Goal: Task Accomplishment & Management: Complete application form

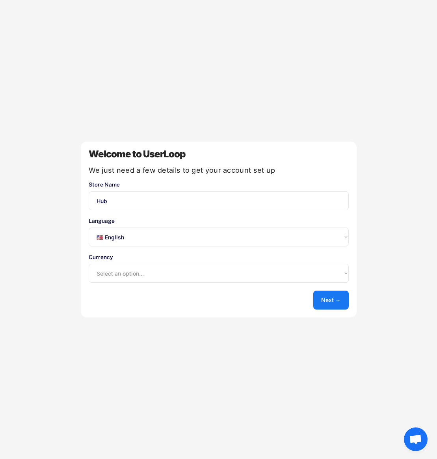
select select ""en""
select select ""1348695171700984260__LOOKUP__1635527639547x175194367885836100""
click at [333, 306] on button "Next →" at bounding box center [330, 299] width 35 height 19
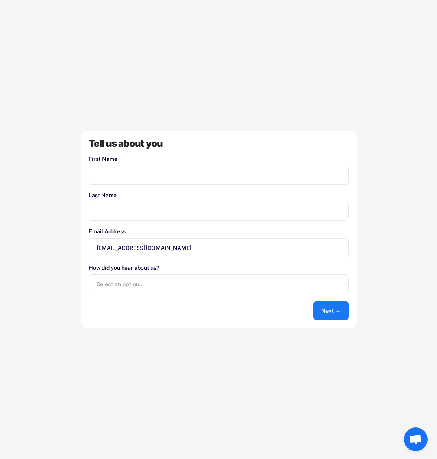
click at [156, 167] on input "input" at bounding box center [219, 174] width 260 height 19
type input "MArko"
click at [262, 219] on input "input" at bounding box center [219, 211] width 260 height 19
type input "Shmanko"
click at [338, 285] on select "Select an option... Shopify App Store Google UserLoop Blog Referred by a friend…" at bounding box center [219, 283] width 260 height 19
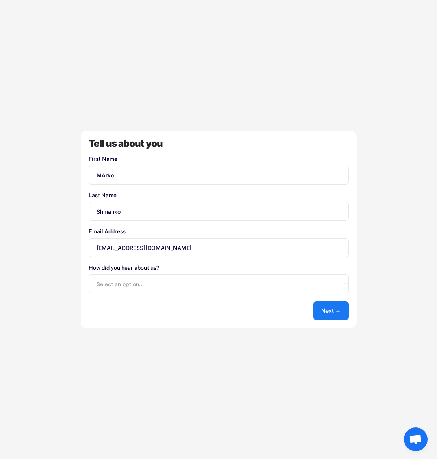
select select ""shopify_app_store""
click at [89, 274] on select "Select an option... Shopify App Store Google UserLoop Blog Referred by a friend…" at bounding box center [219, 283] width 260 height 19
click at [329, 311] on button "Next →" at bounding box center [330, 310] width 35 height 19
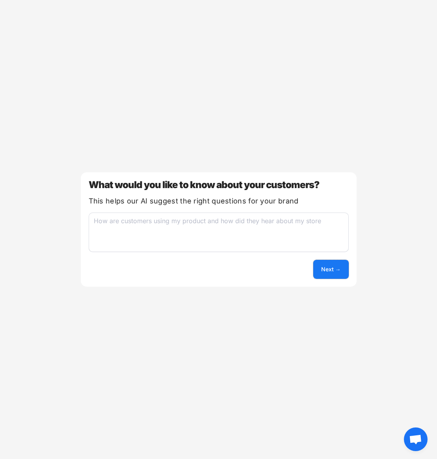
click at [332, 270] on button "Next →" at bounding box center [330, 269] width 35 height 19
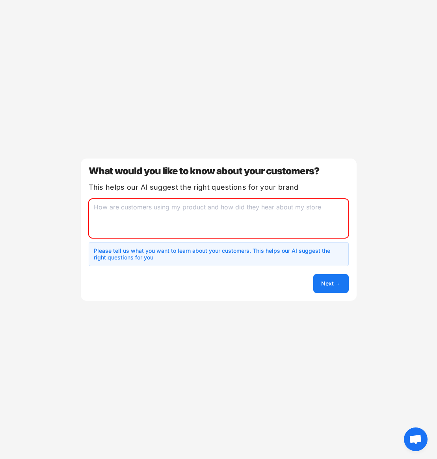
click at [259, 219] on textarea at bounding box center [219, 218] width 260 height 39
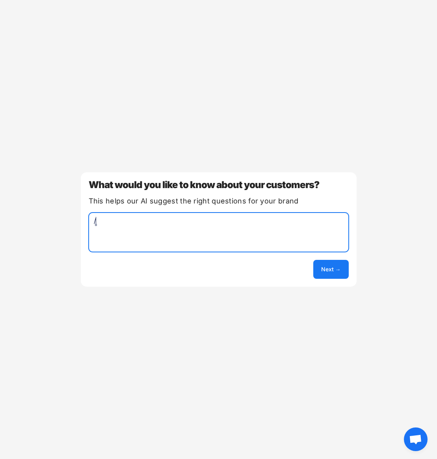
type textarea "/"
click at [336, 270] on button "Next →" at bounding box center [330, 269] width 35 height 19
select select ""unlimited""
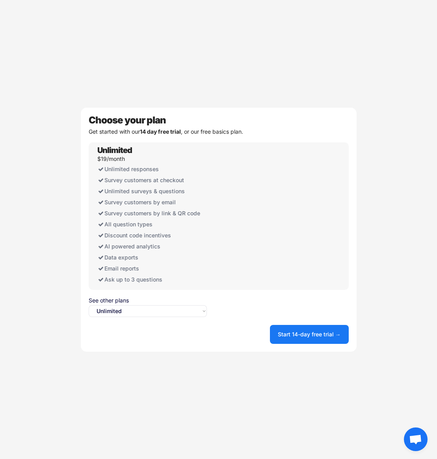
click at [180, 315] on select "Select an option... Unlimited Free" at bounding box center [148, 311] width 118 height 12
click at [309, 327] on button "Start 14-day free trial →" at bounding box center [309, 334] width 79 height 19
click at [307, 335] on button "Start 14-day free trial →" at bounding box center [309, 334] width 79 height 19
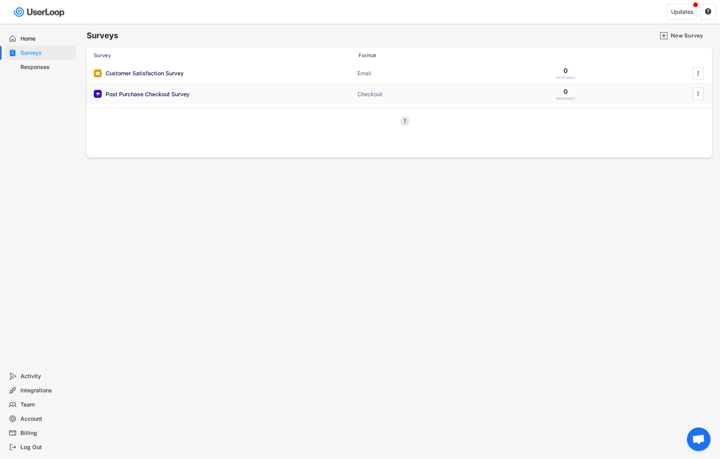
click at [150, 97] on div "Post Purchase Checkout Survey" at bounding box center [148, 94] width 84 height 8
click at [227, 72] on div "Customer Satisfaction Survey ACTIVE" at bounding box center [173, 73] width 158 height 8
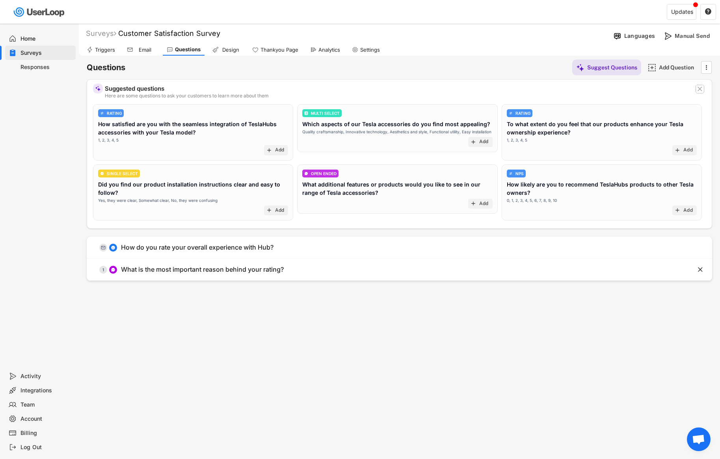
click at [437, 87] on text "" at bounding box center [699, 89] width 5 height 8
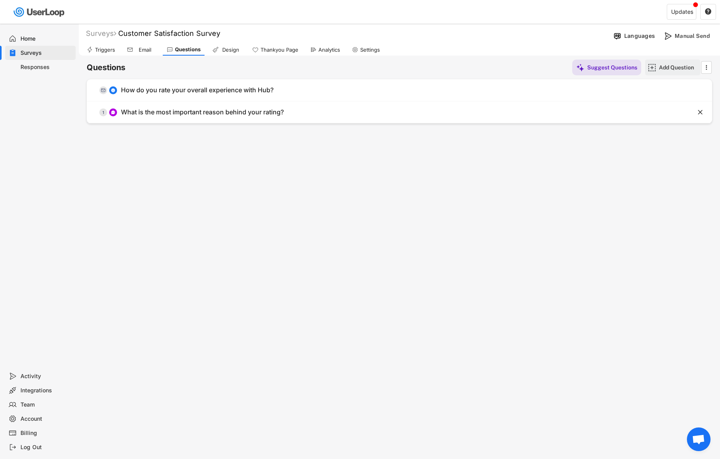
click at [437, 73] on div "Add Question" at bounding box center [672, 67] width 55 height 16
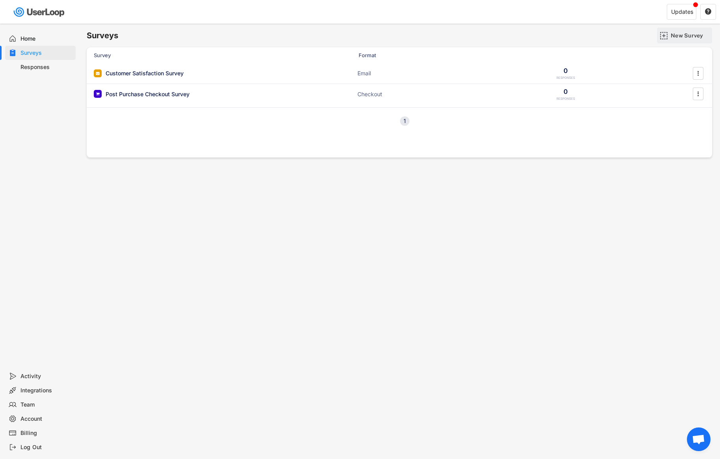
click at [437, 35] on div "New Survey" at bounding box center [690, 35] width 39 height 7
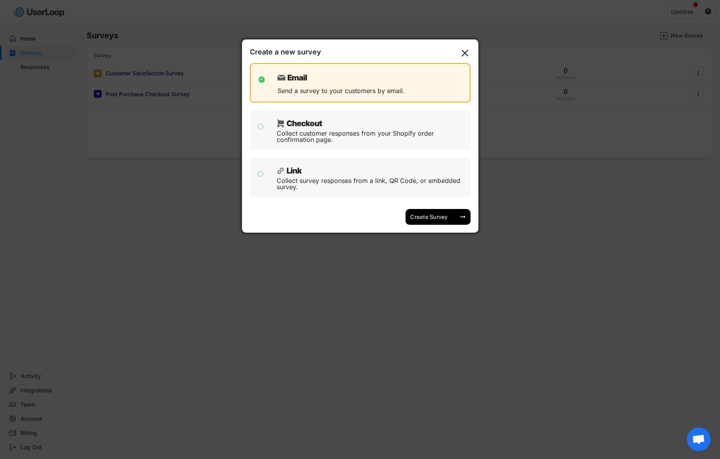
click at [400, 134] on div "Collect customer responses from your Shopify order confirmation page." at bounding box center [371, 136] width 188 height 13
checkbox input "false"
checkbox input "true"
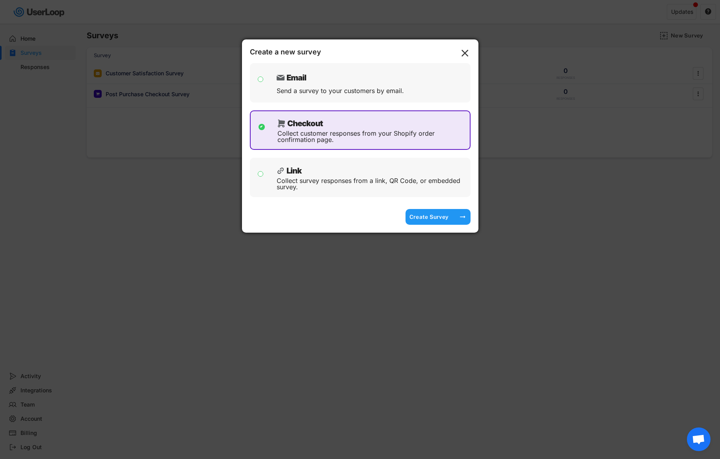
click at [434, 216] on div "Create Survey" at bounding box center [428, 216] width 39 height 7
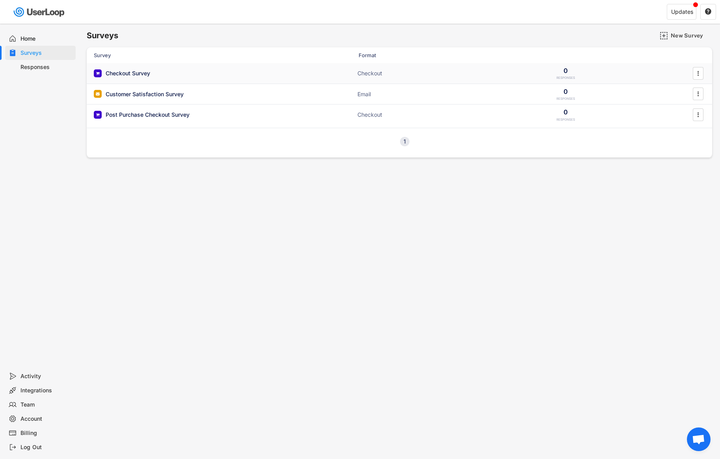
click at [202, 69] on div "Checkout Survey ACTIVE" at bounding box center [173, 73] width 158 height 8
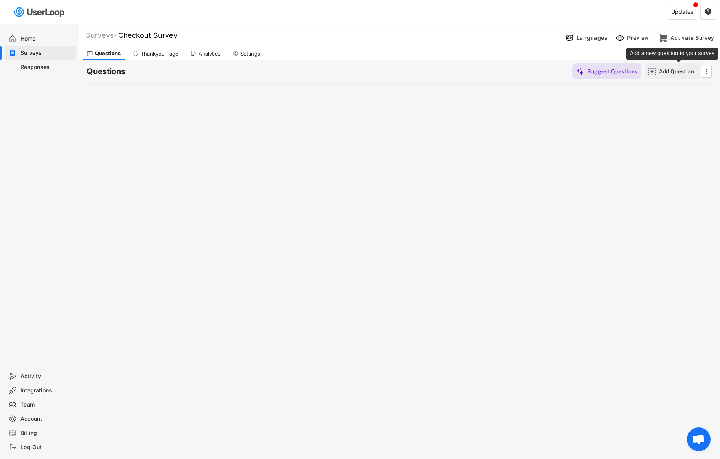
click at [437, 71] on div "Add Question" at bounding box center [678, 71] width 39 height 7
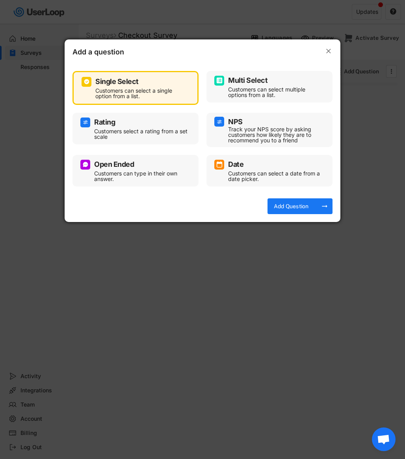
click at [284, 171] on div "Customers can select a date from a date picker." at bounding box center [275, 176] width 95 height 11
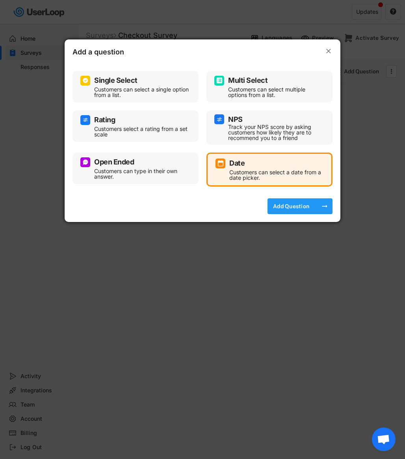
click at [301, 212] on div "Add Question" at bounding box center [290, 206] width 39 height 16
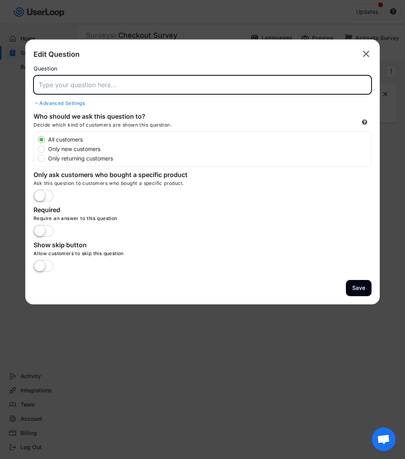
click at [71, 82] on input "input" at bounding box center [202, 84] width 338 height 19
click at [76, 100] on div "Advanced Settings" at bounding box center [202, 103] width 338 height 6
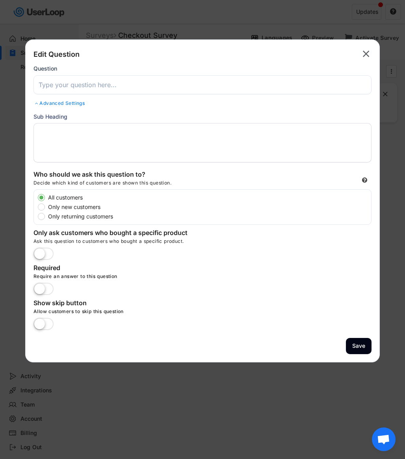
click at [77, 84] on input "input" at bounding box center [202, 84] width 338 height 19
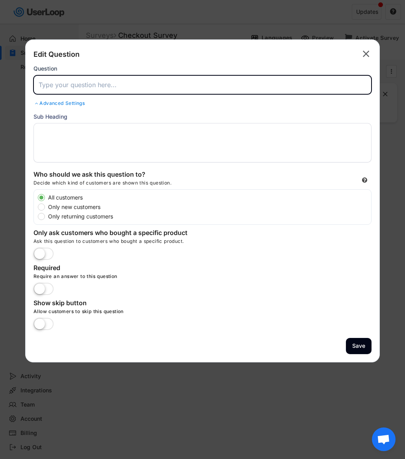
paste input "Year of Birth"
type input "Year of Birth"
click at [72, 207] on label "Only new customers" at bounding box center [208, 207] width 325 height 6
click at [37, 200] on input "Only new customers" at bounding box center [34, 197] width 5 height 5
radio input "true"
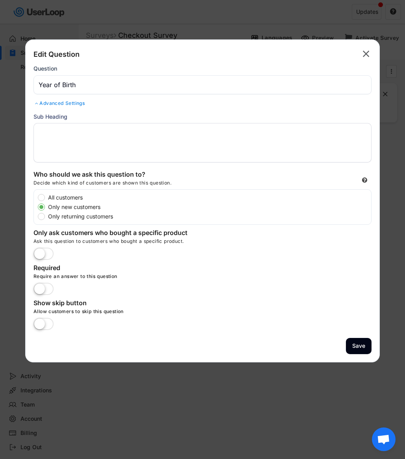
click at [52, 290] on label at bounding box center [44, 289] width 24 height 17
click at [0, 0] on input "checkbox" at bounding box center [0, 0] width 0 height 0
click at [52, 290] on label at bounding box center [44, 289] width 24 height 17
click at [0, 0] on input "checkbox" at bounding box center [0, 0] width 0 height 0
click at [47, 324] on label at bounding box center [44, 324] width 24 height 17
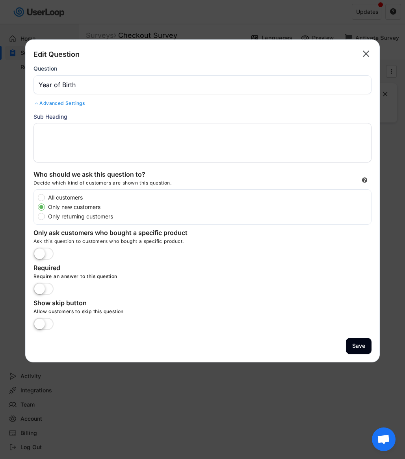
click at [0, 0] on input "checkbox" at bounding box center [0, 0] width 0 height 0
click at [363, 338] on button "Save" at bounding box center [359, 346] width 26 height 16
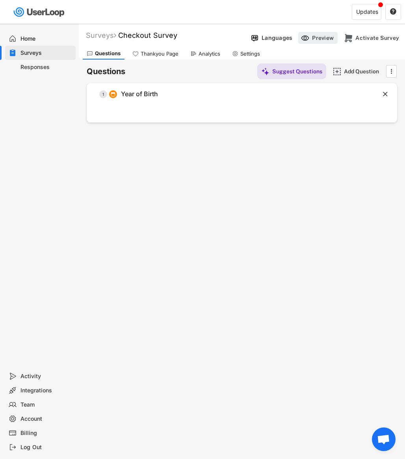
click at [318, 37] on div "Preview" at bounding box center [324, 37] width 24 height 7
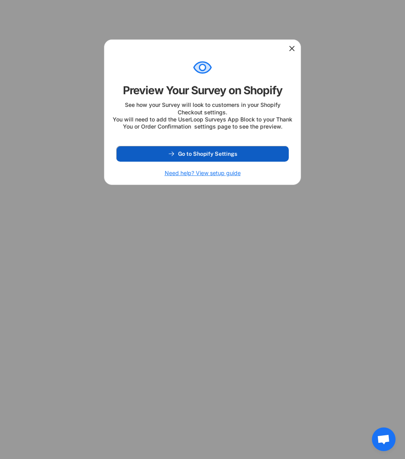
click at [220, 156] on span "Go to Shopify Settings" at bounding box center [207, 154] width 59 height 6
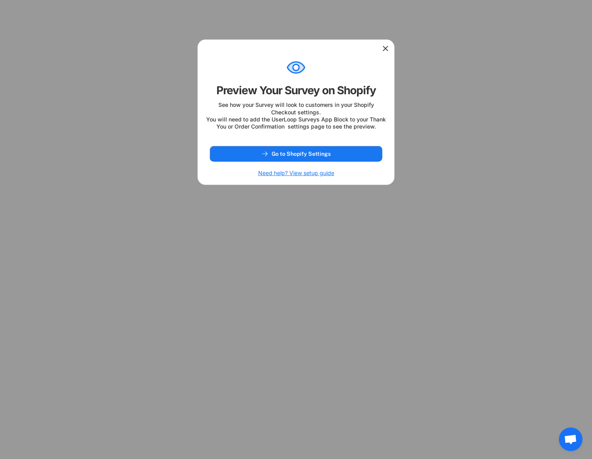
click at [385, 55] on div at bounding box center [296, 48] width 196 height 16
click at [385, 53] on div at bounding box center [296, 48] width 196 height 16
click at [383, 44] on div at bounding box center [296, 48] width 196 height 16
click at [384, 50] on icon at bounding box center [385, 49] width 8 height 8
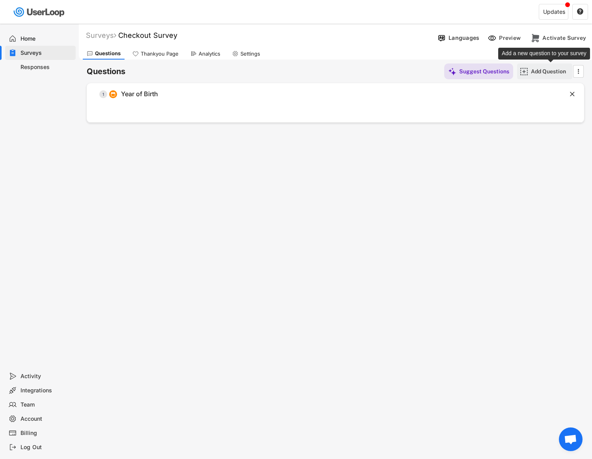
click at [437, 74] on div "Add Question" at bounding box center [550, 71] width 39 height 7
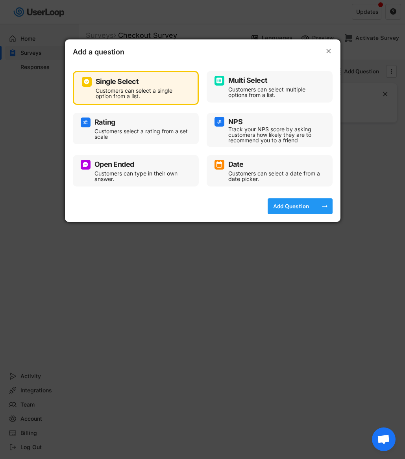
click at [293, 211] on div "Add Question" at bounding box center [291, 206] width 39 height 16
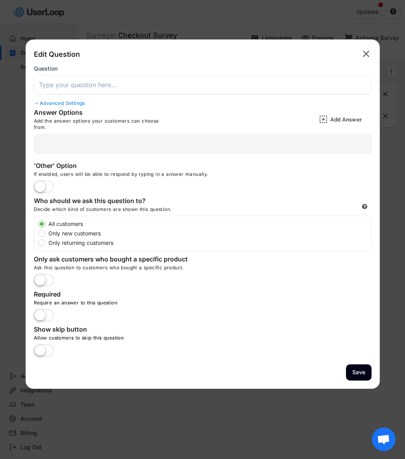
click at [82, 94] on div "Question" at bounding box center [203, 79] width 338 height 29
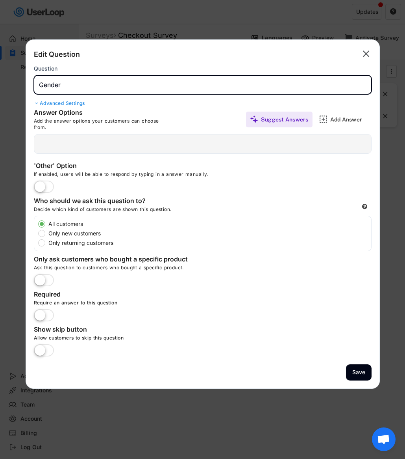
type input "Gender"
click at [368, 59] on text "" at bounding box center [366, 53] width 7 height 11
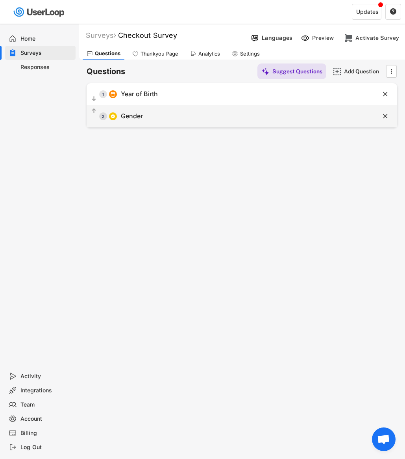
click at [141, 117] on div "Gender" at bounding box center [132, 116] width 22 height 8
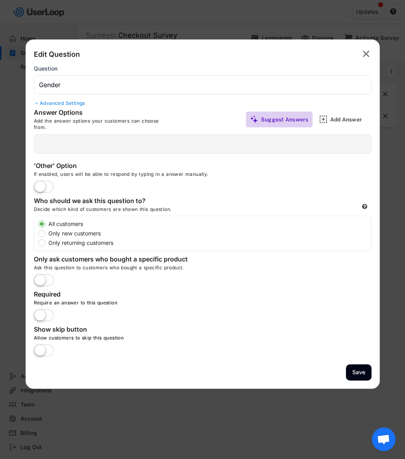
click at [267, 118] on div "Suggest Answers" at bounding box center [285, 119] width 48 height 7
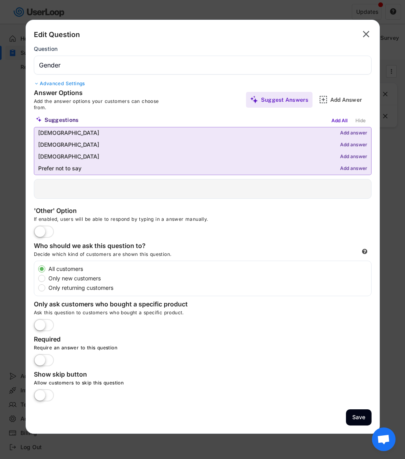
click at [78, 279] on label "Only new customers" at bounding box center [208, 278] width 325 height 6
click at [37, 271] on input "Only new customers" at bounding box center [34, 268] width 5 height 5
radio input "true"
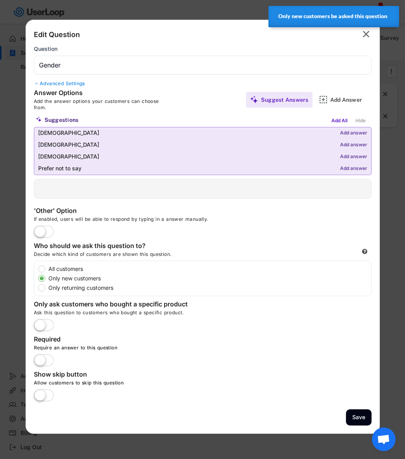
click at [41, 397] on label at bounding box center [44, 395] width 24 height 17
click at [0, 0] on input "checkbox" at bounding box center [0, 0] width 0 height 0
click at [352, 417] on button "Save" at bounding box center [359, 417] width 26 height 16
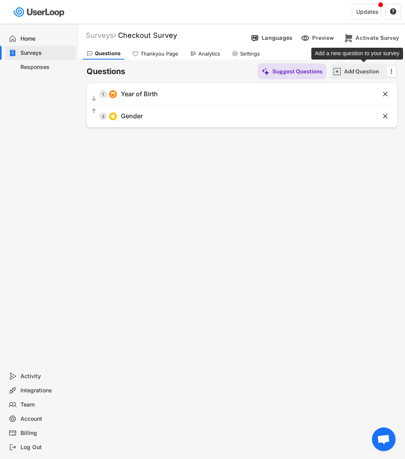
click at [361, 72] on div "Add Question" at bounding box center [363, 71] width 39 height 7
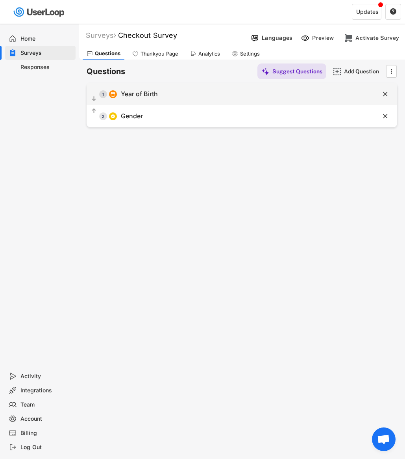
click at [223, 95] on div "  1 Year of Birth" at bounding box center [222, 94] width 271 height 18
type input "Year of Birth"
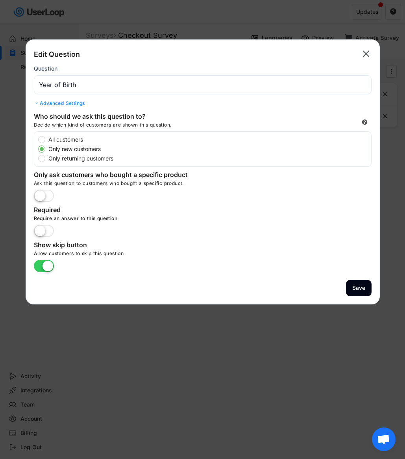
click at [60, 102] on div "Advanced Settings" at bounding box center [203, 103] width 338 height 6
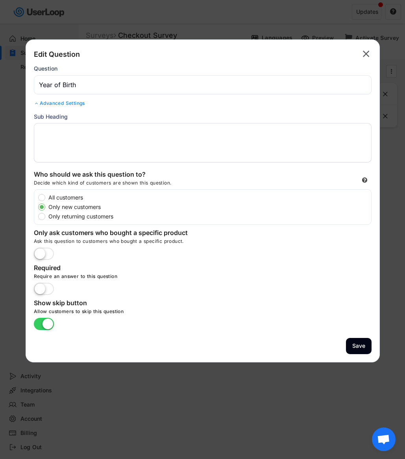
click at [62, 104] on div "Advanced Settings" at bounding box center [203, 103] width 338 height 6
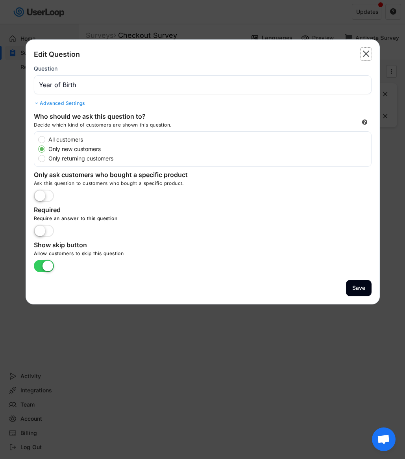
click at [365, 54] on text "" at bounding box center [366, 53] width 7 height 11
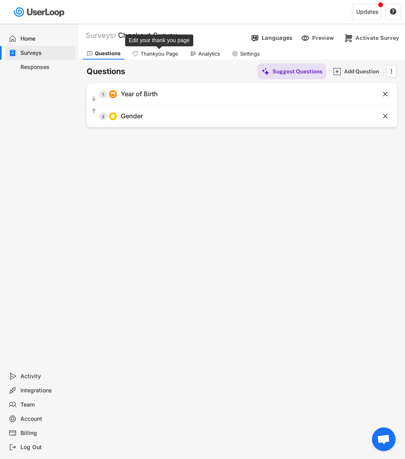
click at [160, 54] on div "Thankyou Page" at bounding box center [160, 53] width 38 height 7
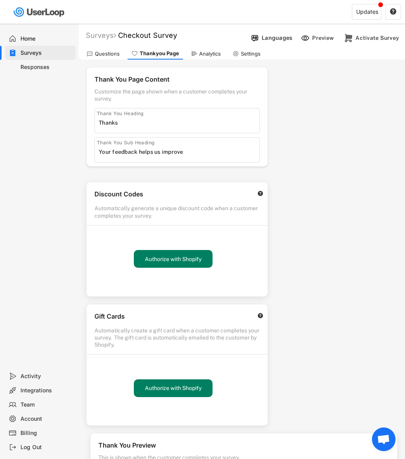
click at [103, 50] on div "Questions" at bounding box center [107, 53] width 25 height 7
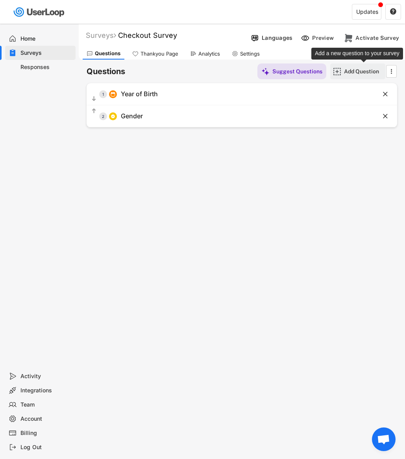
click at [370, 75] on div "Add Question" at bounding box center [363, 71] width 39 height 16
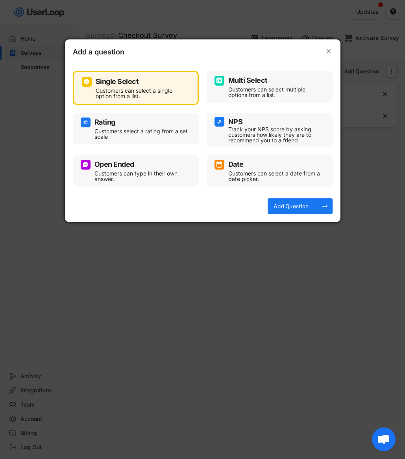
click at [152, 125] on div "Rating" at bounding box center [136, 122] width 110 height 10
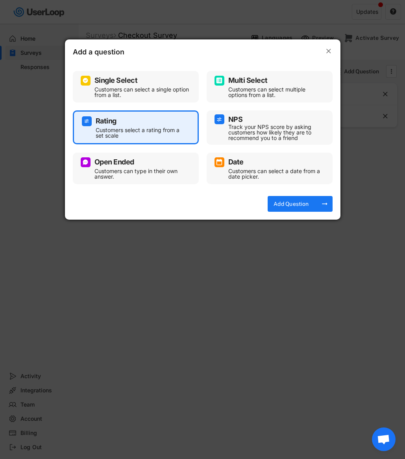
click at [152, 125] on div "Rating" at bounding box center [136, 121] width 108 height 10
click at [303, 207] on div "Add Question" at bounding box center [291, 203] width 39 height 7
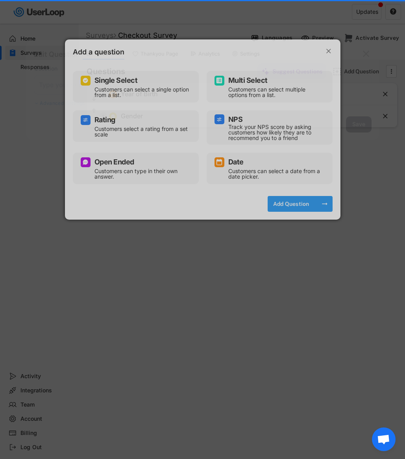
select select ""1_10""
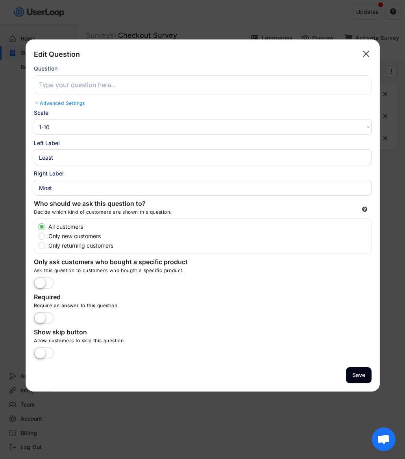
click at [87, 84] on input "input" at bounding box center [203, 84] width 338 height 19
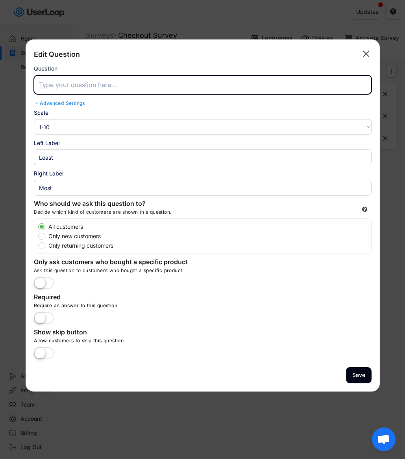
click at [87, 84] on input "input" at bounding box center [203, 84] width 338 height 19
paste input "Rate your overall experience with our website"
type input "Rate your overall experience with our website"
click at [84, 234] on label "Only new customers" at bounding box center [208, 236] width 325 height 6
click at [37, 229] on input "Only new customers" at bounding box center [34, 226] width 5 height 5
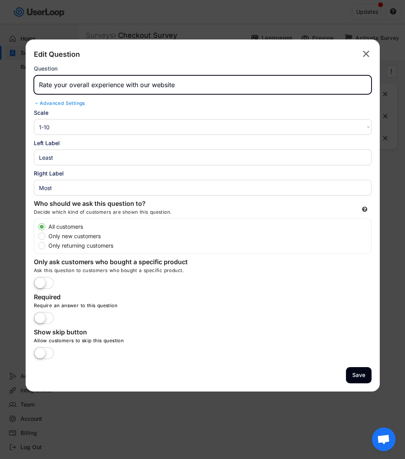
radio input "true"
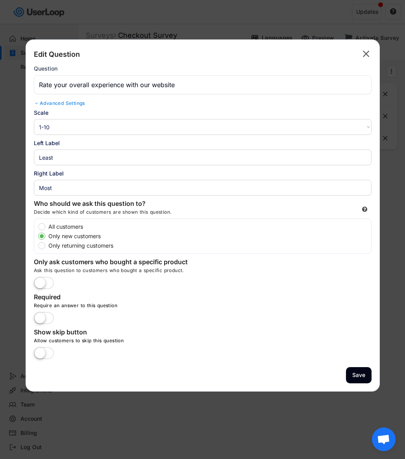
click at [62, 225] on label "All customers" at bounding box center [208, 227] width 325 height 6
click at [37, 225] on input "All customers" at bounding box center [34, 226] width 5 height 5
radio input "true"
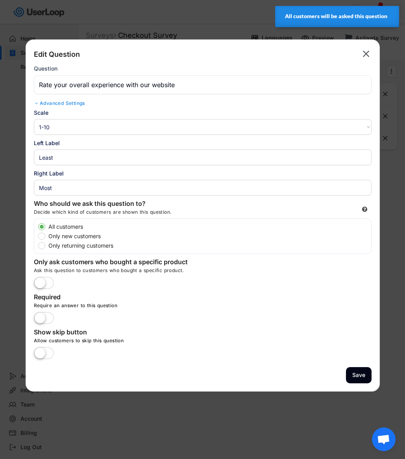
click at [46, 356] on label at bounding box center [44, 353] width 24 height 17
click at [0, 0] on input "checkbox" at bounding box center [0, 0] width 0 height 0
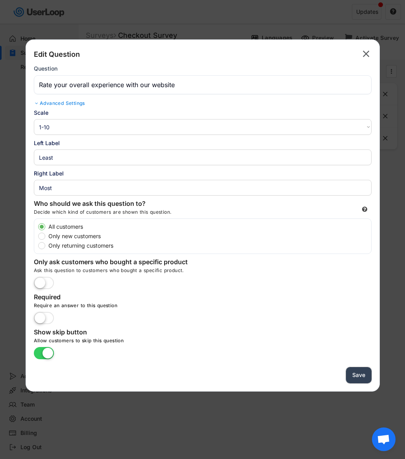
click at [360, 371] on button "Save" at bounding box center [359, 375] width 26 height 16
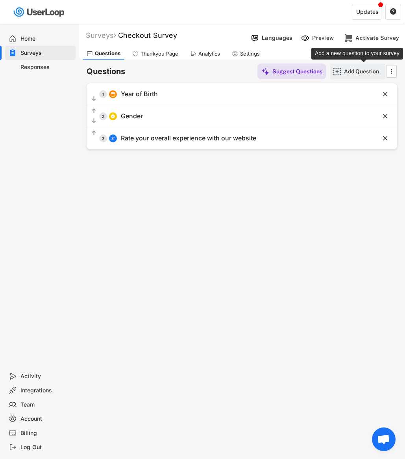
click at [348, 72] on div "Add Question" at bounding box center [363, 71] width 39 height 7
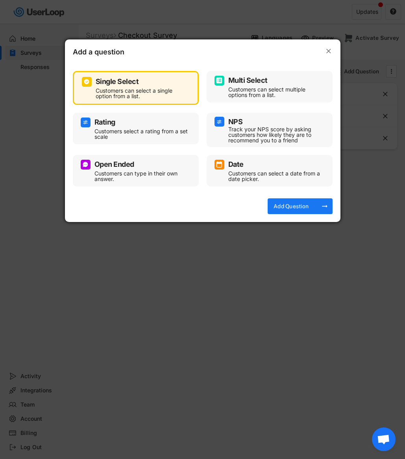
click at [156, 126] on div "Rating" at bounding box center [136, 122] width 110 height 10
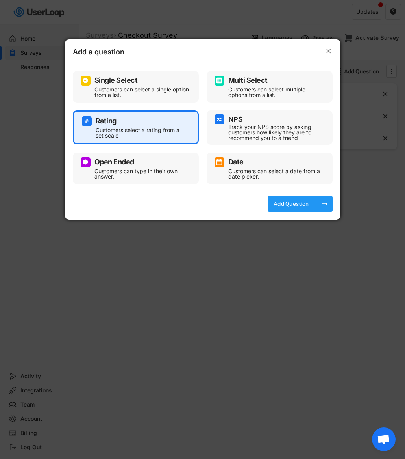
click at [308, 207] on div "Add Question" at bounding box center [291, 203] width 39 height 7
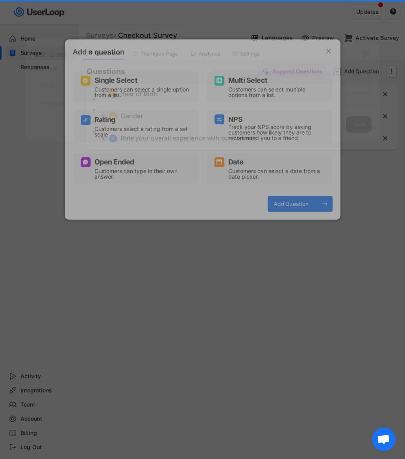
select select ""1_10""
type input "Least"
type input "Most"
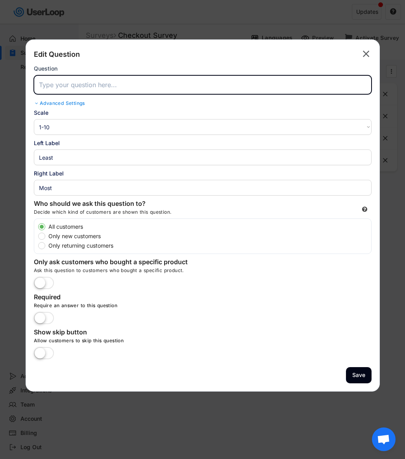
click at [110, 81] on input "input" at bounding box center [203, 84] width 338 height 19
paste input "Rate the quality of product images"
type input "Rate the quality of product images"
click at [59, 352] on div "Show skip button Allow customers to skip this question" at bounding box center [152, 343] width 236 height 31
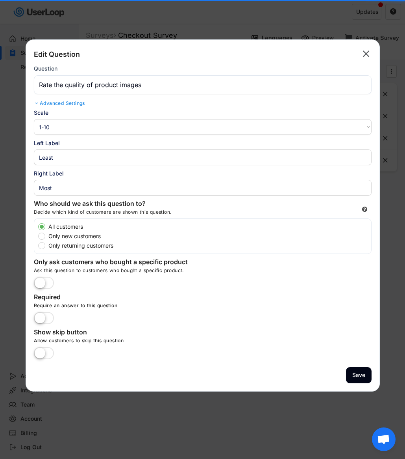
click at [44, 350] on label at bounding box center [44, 353] width 24 height 17
click at [0, 0] on input "checkbox" at bounding box center [0, 0] width 0 height 0
click at [357, 383] on div "Edit Question  Question Advanced Settings Sub Heading Scale 1-10 10-1 1-5 5-1 …" at bounding box center [203, 215] width 355 height 352
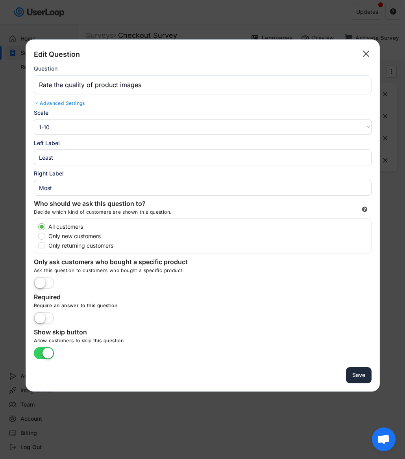
click at [355, 373] on button "Save" at bounding box center [359, 375] width 26 height 16
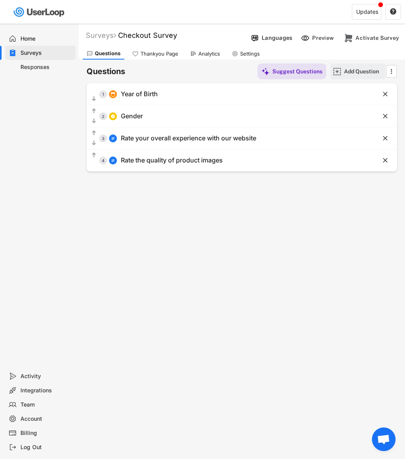
click at [351, 69] on div "Add Question" at bounding box center [363, 71] width 39 height 7
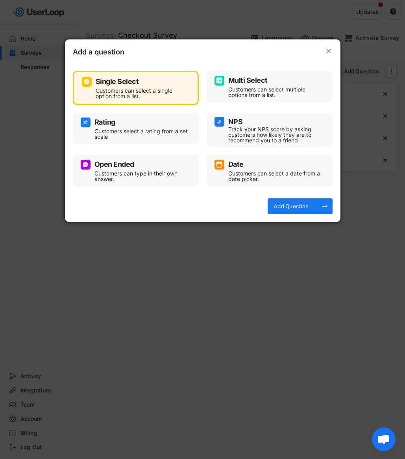
click at [128, 130] on div "Customers select a rating from a set scale" at bounding box center [142, 133] width 95 height 11
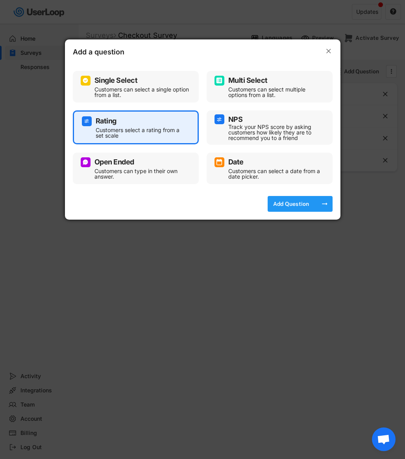
click at [279, 205] on div "Add Question" at bounding box center [291, 203] width 39 height 7
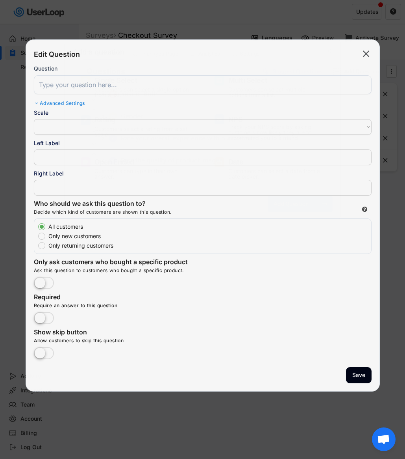
select select ""1_10""
type input "Least"
type input "Most"
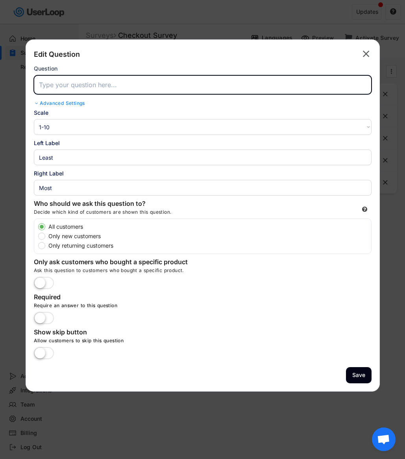
click at [87, 86] on input "input" at bounding box center [203, 84] width 338 height 19
paste input "Rate the quality of product descriptions and instructions"
type input "Rate the quality of product descriptions and instructions"
click at [45, 346] on label at bounding box center [44, 353] width 24 height 17
click at [0, 0] on input "checkbox" at bounding box center [0, 0] width 0 height 0
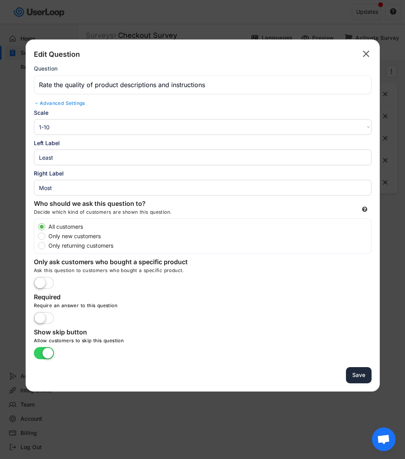
click at [364, 374] on button "Save" at bounding box center [359, 375] width 26 height 16
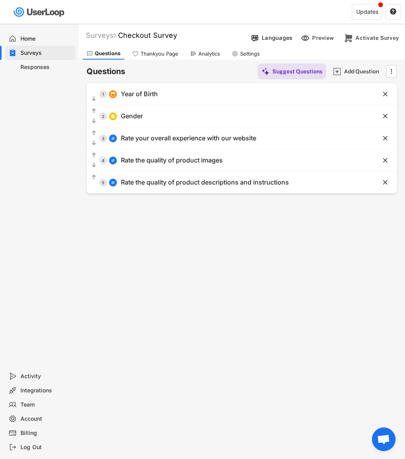
click at [360, 69] on div "Add Question" at bounding box center [363, 71] width 39 height 7
click at [360, 69] on body "Surveys New Survey Survey Format Responses Checkout Survey ACTIVE Checkout 0 RE…" at bounding box center [202, 229] width 405 height 459
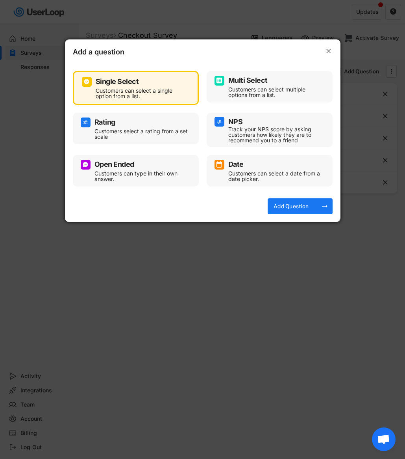
click at [152, 122] on div "Rating" at bounding box center [136, 122] width 110 height 10
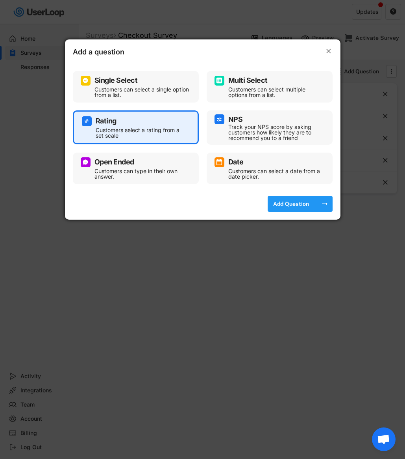
click at [291, 205] on div "Add Question" at bounding box center [291, 203] width 39 height 7
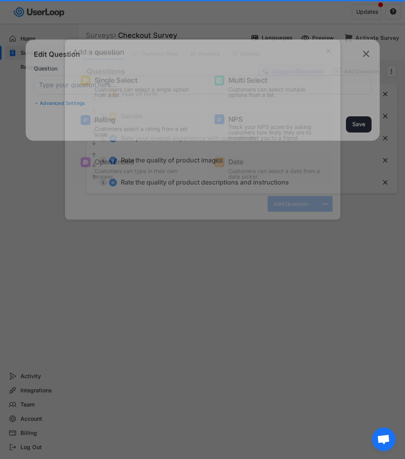
select select ""1_10""
type input "Least"
type input "Most"
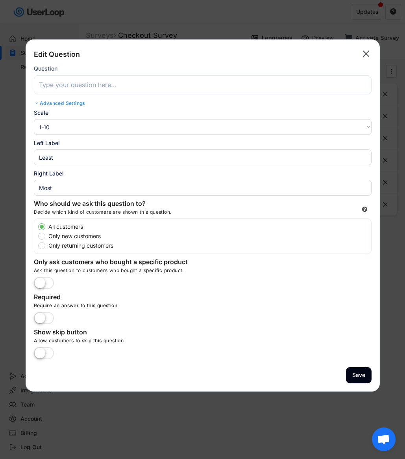
click at [105, 80] on input "input" at bounding box center [203, 84] width 338 height 19
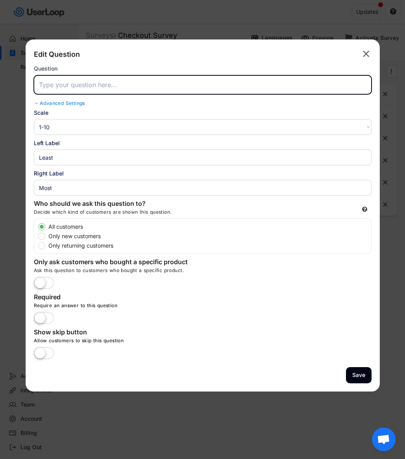
paste input "How clear and easy was the checkout process?"
type input "How clear and easy was the checkout process?"
click at [40, 349] on label at bounding box center [44, 353] width 24 height 17
click at [0, 0] on input "checkbox" at bounding box center [0, 0] width 0 height 0
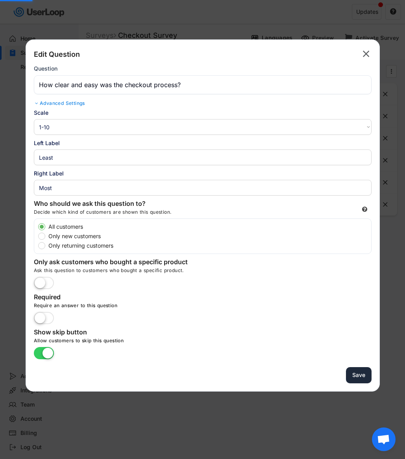
click at [353, 371] on button "Save" at bounding box center [359, 375] width 26 height 16
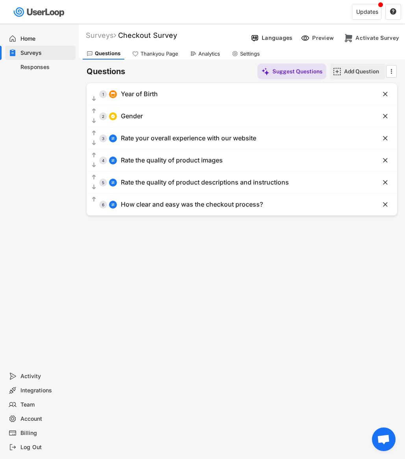
click at [345, 70] on div "Add Question" at bounding box center [363, 71] width 39 height 7
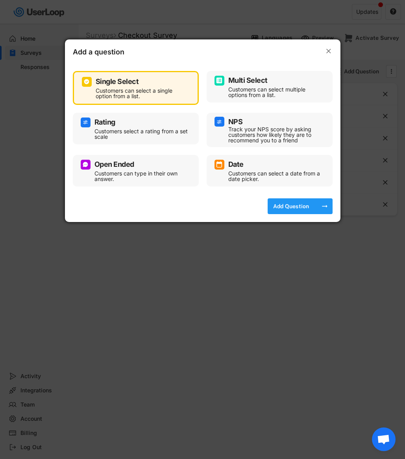
click at [290, 206] on div "Add Question" at bounding box center [291, 206] width 39 height 7
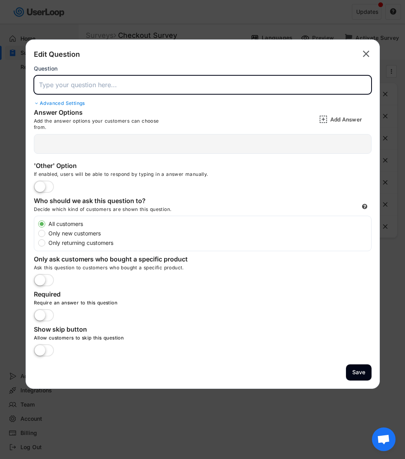
click at [185, 87] on input "input" at bounding box center [203, 84] width 338 height 19
paste input "How long have you been a Tesla owner?"
type input "How long have you been a Tesla owner?"
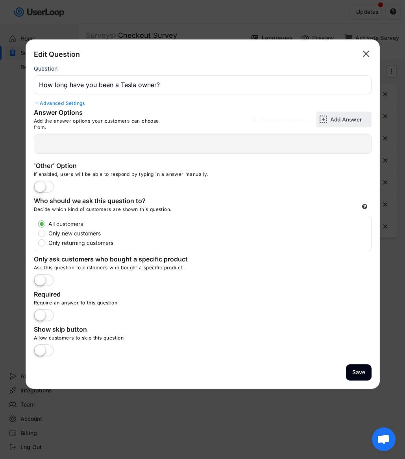
click at [339, 119] on div "Add Answer" at bounding box center [350, 119] width 39 height 7
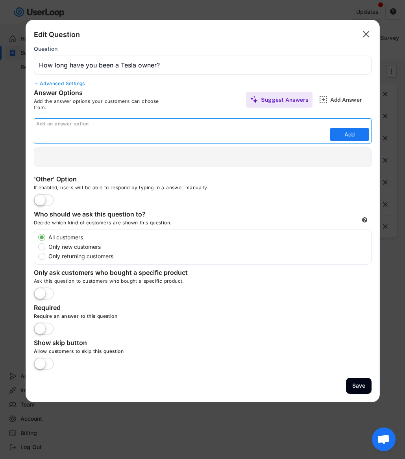
click at [186, 124] on div "Add an answer option" at bounding box center [203, 124] width 335 height 6
click at [240, 117] on div "Answer Options Add the answer options your customers can choose from. Suggest A…" at bounding box center [203, 128] width 354 height 78
click at [223, 131] on input "input" at bounding box center [182, 134] width 292 height 12
paste input "I’m not an owner (waiting for my Tesla)"
type input "I’m not an owner (waiting for my Tesla)"
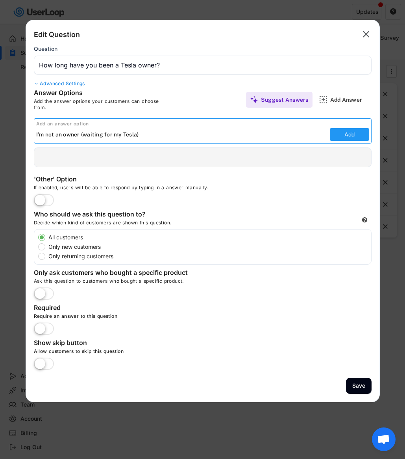
click at [359, 139] on button "Add" at bounding box center [349, 134] width 39 height 13
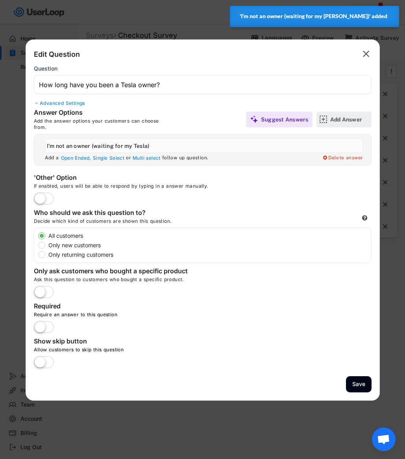
click at [348, 123] on div "Add Answer" at bounding box center [350, 120] width 39 height 16
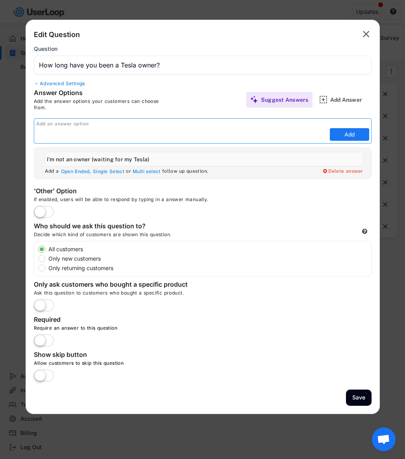
click at [268, 129] on input "input" at bounding box center [182, 134] width 292 height 12
paste input "0–6 months"
type input "0–6 months"
click at [342, 136] on button "Add" at bounding box center [349, 134] width 39 height 13
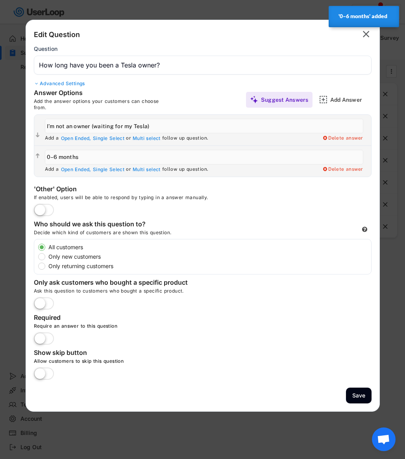
click at [337, 100] on div "Add Answer" at bounding box center [350, 99] width 39 height 7
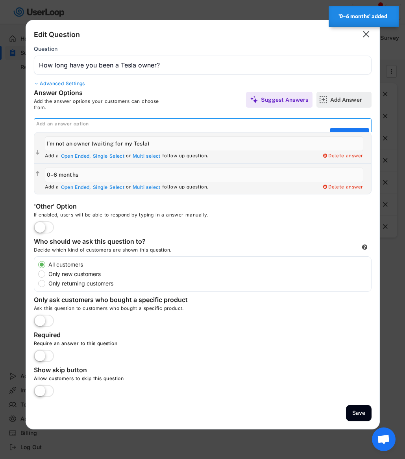
click at [337, 100] on div "Add Answer" at bounding box center [350, 99] width 39 height 7
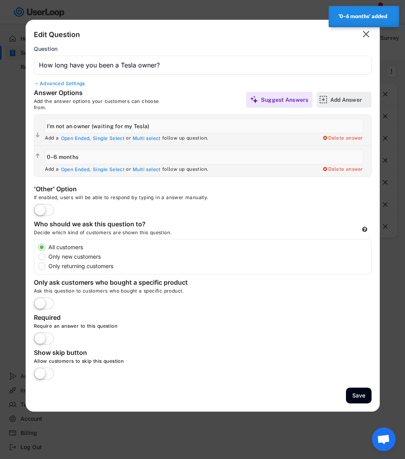
click at [327, 100] on img at bounding box center [324, 99] width 8 height 8
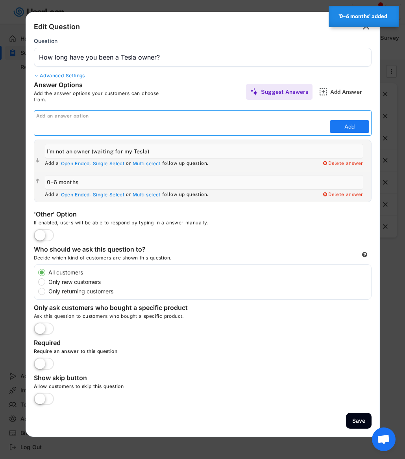
click at [283, 115] on div "Add an answer option" at bounding box center [203, 116] width 335 height 6
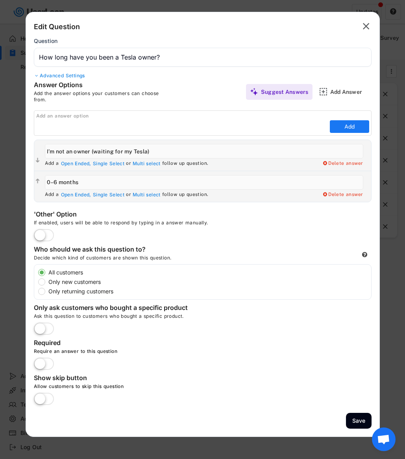
click at [237, 124] on input "input" at bounding box center [182, 127] width 292 height 12
paste input "6 months–2 years"
type input "6 months–2 years"
click at [345, 128] on button "Add" at bounding box center [349, 126] width 39 height 13
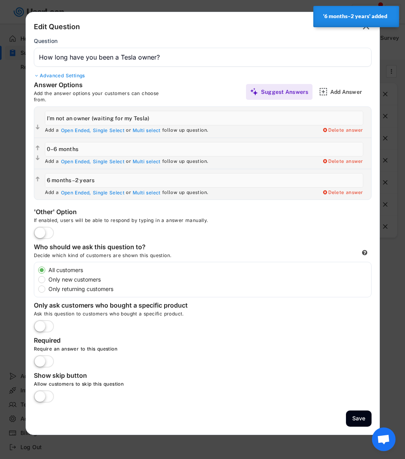
click at [335, 91] on div "Add Answer" at bounding box center [350, 91] width 39 height 7
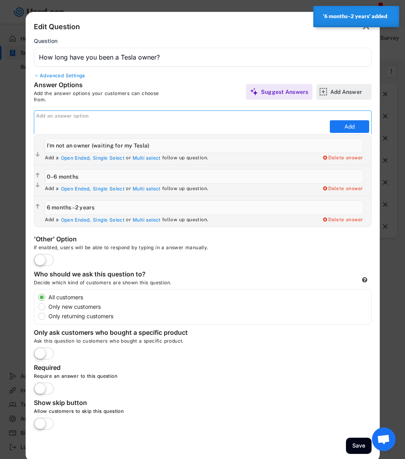
click at [335, 91] on div "Add Answer" at bounding box center [350, 91] width 39 height 7
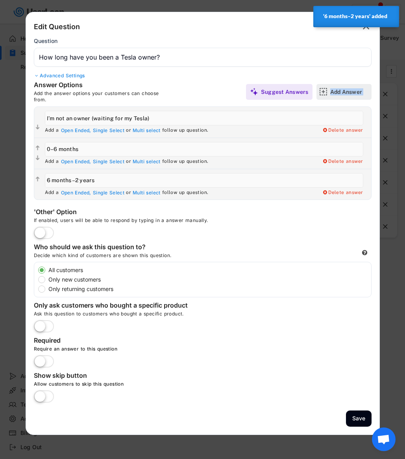
click at [335, 91] on div "Add Answer" at bounding box center [350, 91] width 39 height 7
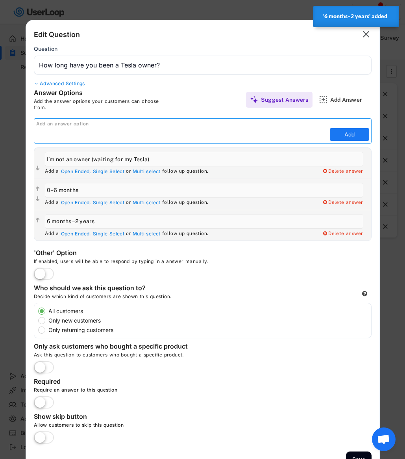
click at [282, 124] on div "Add an answer option" at bounding box center [203, 124] width 335 height 6
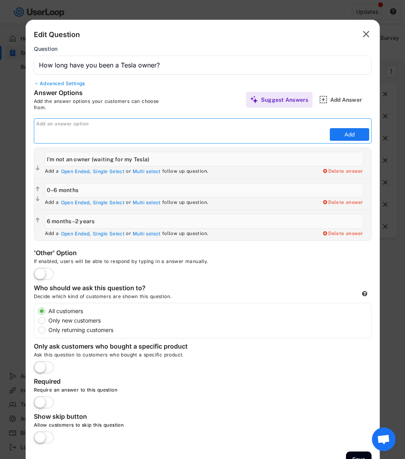
click at [262, 130] on input "input" at bounding box center [182, 134] width 292 height 12
paste input "Over 2 years"
type input "Over 2 years"
click at [371, 134] on div "Add an answer option Add" at bounding box center [203, 130] width 338 height 25
click at [354, 134] on button "Add" at bounding box center [349, 134] width 39 height 13
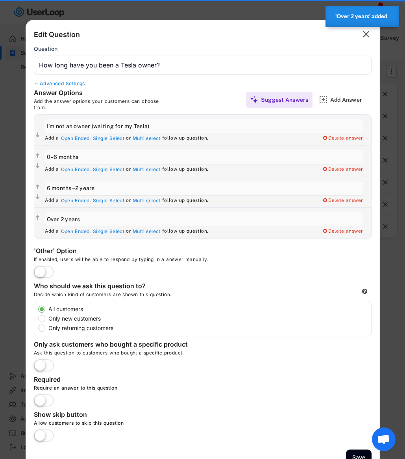
scroll to position [24, 0]
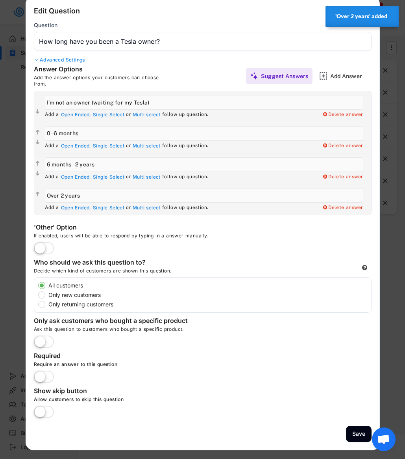
click at [46, 408] on label at bounding box center [44, 411] width 24 height 17
click at [0, 0] on input "checkbox" at bounding box center [0, 0] width 0 height 0
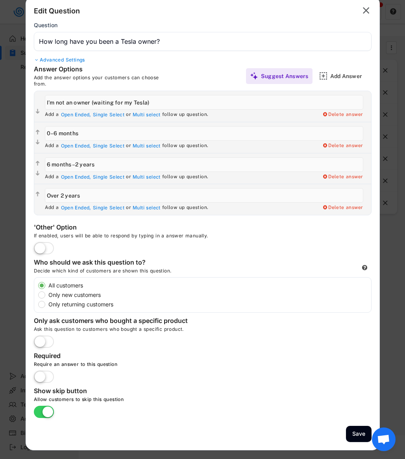
click at [63, 297] on label "Only new customers" at bounding box center [208, 295] width 325 height 6
click at [37, 288] on input "Only new customers" at bounding box center [34, 285] width 5 height 5
radio input "true"
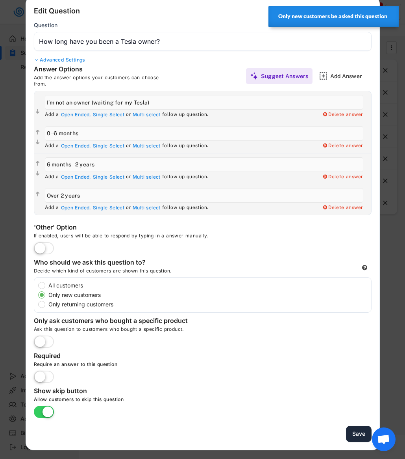
click at [366, 437] on button "Save" at bounding box center [359, 434] width 26 height 16
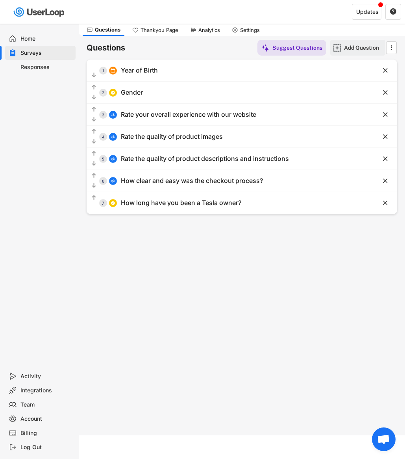
click at [354, 48] on div "Add Question" at bounding box center [363, 47] width 39 height 7
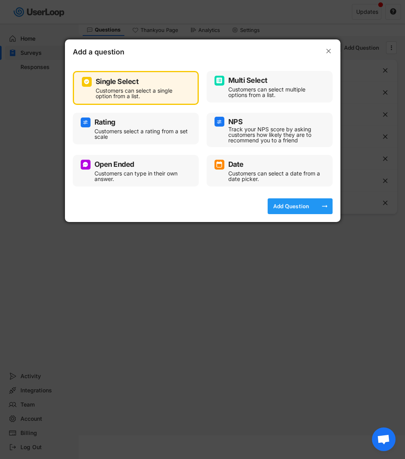
click at [294, 210] on div "Add Question" at bounding box center [291, 206] width 39 height 16
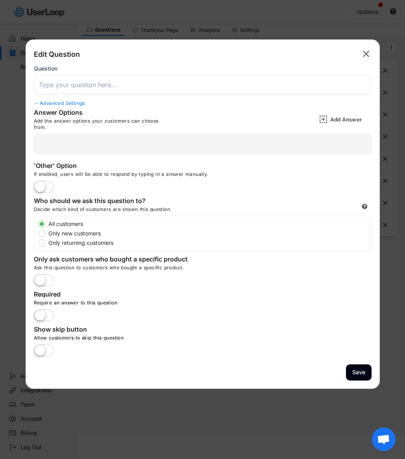
click at [46, 276] on label at bounding box center [44, 280] width 24 height 17
click at [0, 0] on input "checkbox" at bounding box center [0, 0] width 0 height 0
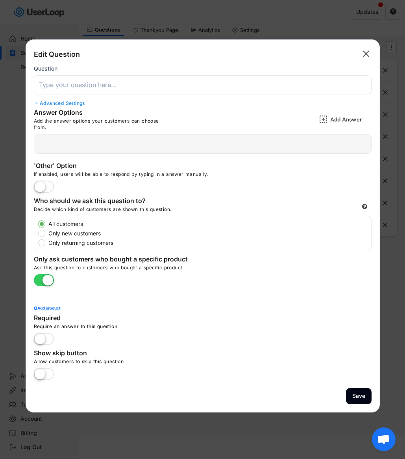
click at [49, 307] on div "Add product" at bounding box center [203, 308] width 338 height 4
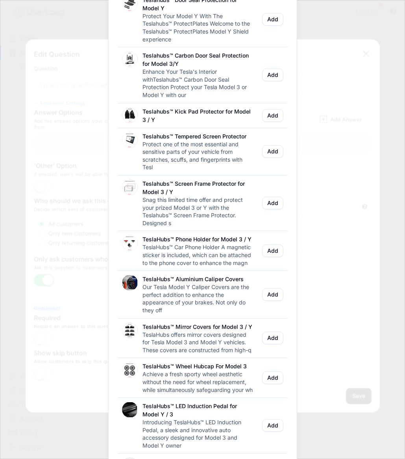
scroll to position [0, 0]
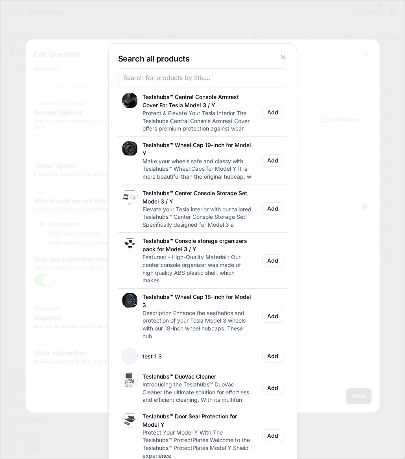
click at [284, 54] on icon at bounding box center [284, 57] width 8 height 8
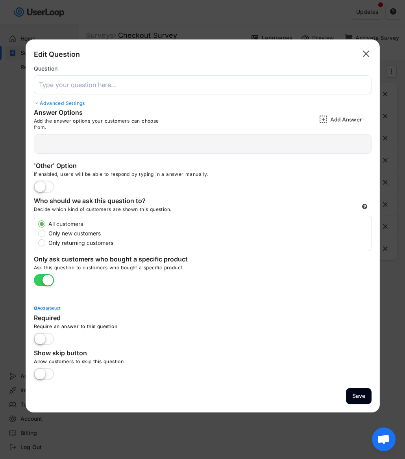
click at [369, 53] on icon "" at bounding box center [366, 54] width 11 height 13
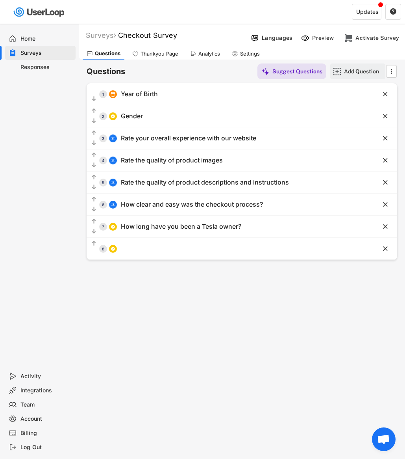
click at [344, 67] on div "Add Question" at bounding box center [358, 71] width 55 height 16
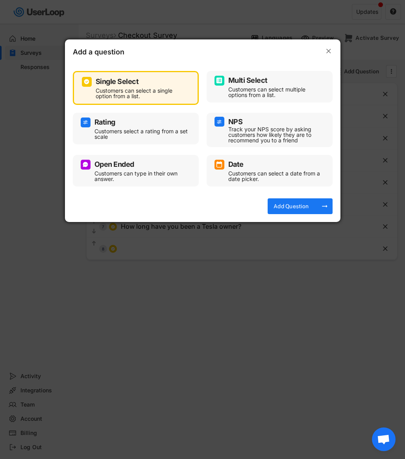
click at [254, 125] on div "NPS" at bounding box center [270, 122] width 110 height 10
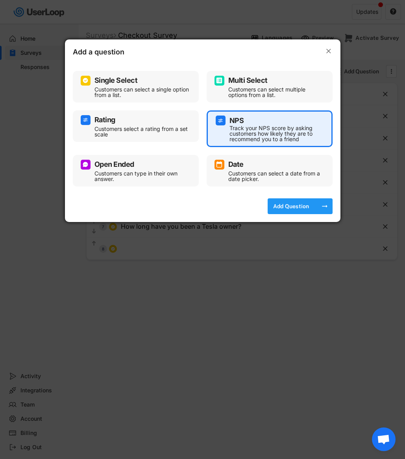
click at [294, 211] on div "Add Question" at bounding box center [291, 206] width 39 height 16
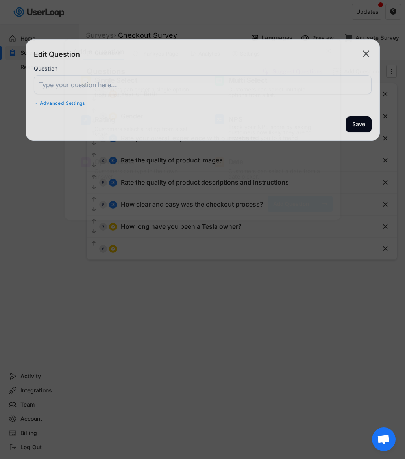
type input "How likely are you to recommend us to your friends and family?"
type input "Not Likely"
type input "Very Likely"
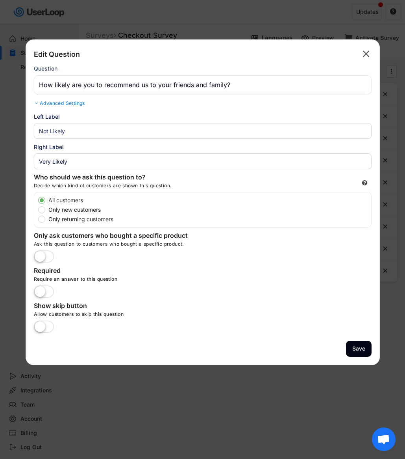
click at [48, 255] on label at bounding box center [44, 256] width 24 height 17
click at [0, 0] on input "checkbox" at bounding box center [0, 0] width 0 height 0
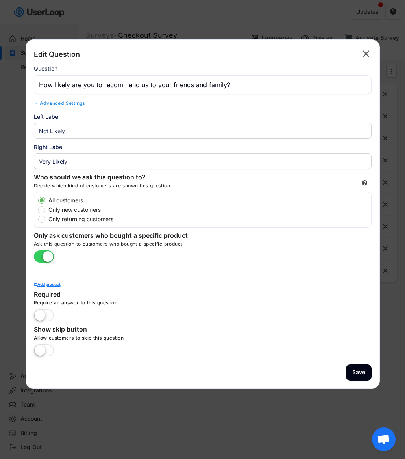
click at [41, 258] on label at bounding box center [44, 256] width 24 height 17
click at [0, 0] on input "checkbox" at bounding box center [0, 0] width 0 height 0
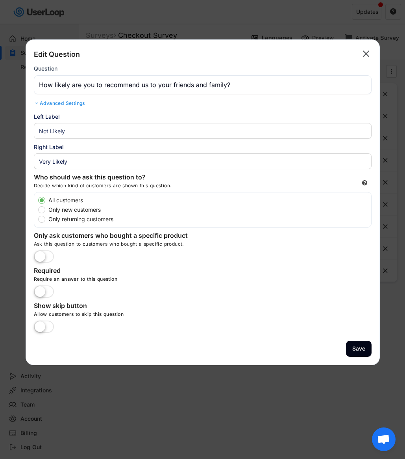
click at [48, 257] on label at bounding box center [44, 256] width 24 height 17
click at [0, 0] on input "checkbox" at bounding box center [0, 0] width 0 height 0
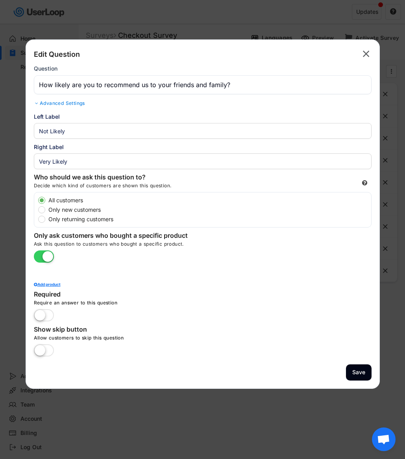
click at [52, 314] on label at bounding box center [44, 315] width 24 height 17
click at [0, 0] on input "checkbox" at bounding box center [0, 0] width 0 height 0
click at [38, 314] on label at bounding box center [44, 315] width 24 height 17
click at [0, 0] on input "checkbox" at bounding box center [0, 0] width 0 height 0
click at [53, 285] on div "Add product" at bounding box center [203, 284] width 338 height 4
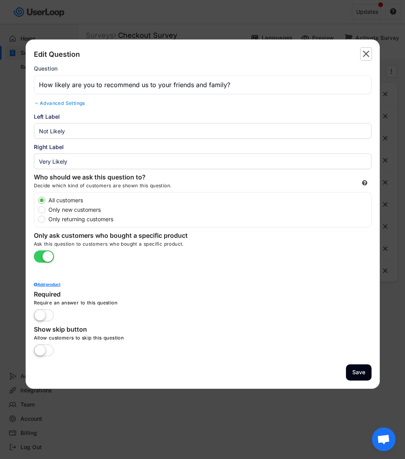
click at [365, 52] on text "" at bounding box center [366, 53] width 7 height 11
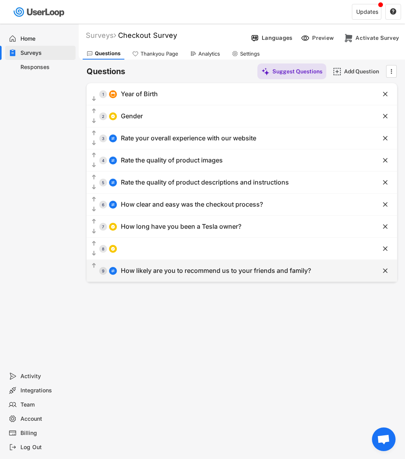
click at [178, 267] on div "How likely are you to recommend us to your friends and family?" at bounding box center [216, 270] width 190 height 8
type input "How likely are you to recommend us to your friends and family?"
click at [387, 268] on text "" at bounding box center [385, 270] width 5 height 8
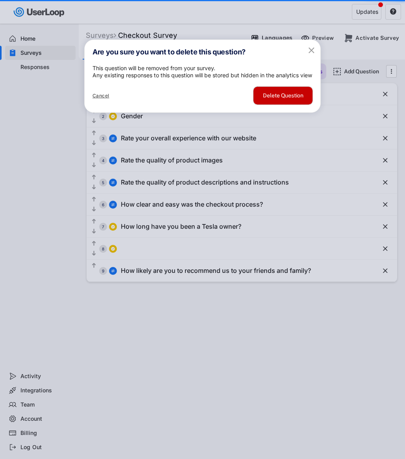
click at [279, 104] on button "Delete Question" at bounding box center [283, 96] width 59 height 18
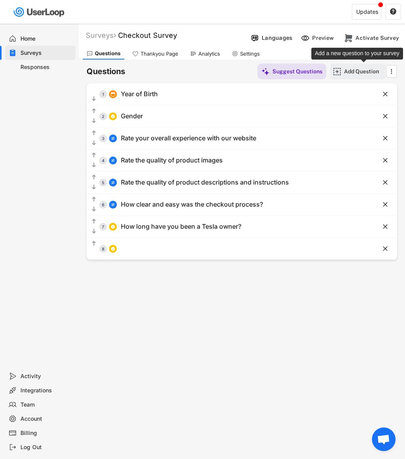
click at [360, 70] on div "Add Question" at bounding box center [363, 71] width 39 height 7
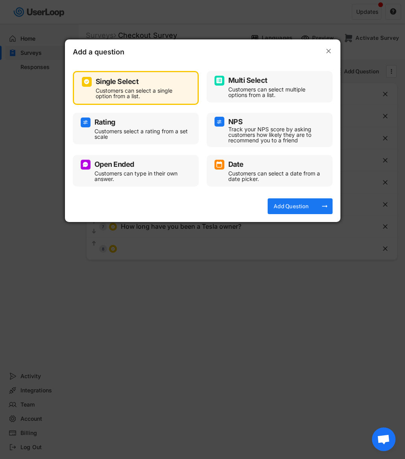
click at [292, 80] on div "Multi Select" at bounding box center [270, 81] width 110 height 10
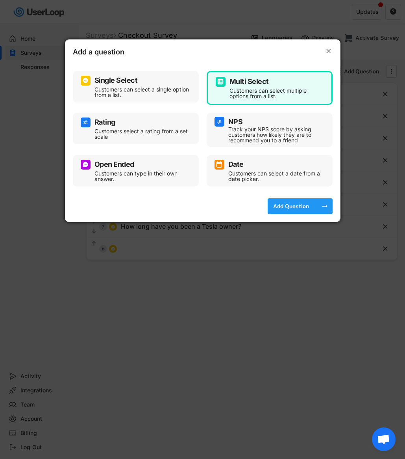
click at [296, 209] on div "Add Question" at bounding box center [291, 206] width 39 height 7
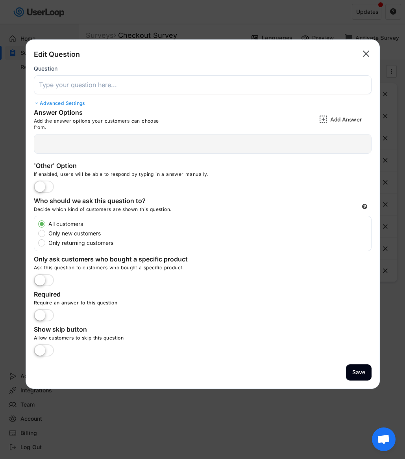
click at [275, 143] on div " Add a Open Ended Single Select or Multi select follow up question. Delete ans…" at bounding box center [203, 144] width 338 height 20
click at [260, 145] on div " Add a Open Ended Single Select or Multi select follow up question. Delete ans…" at bounding box center [203, 144] width 338 height 20
click at [327, 119] on img at bounding box center [324, 119] width 8 height 8
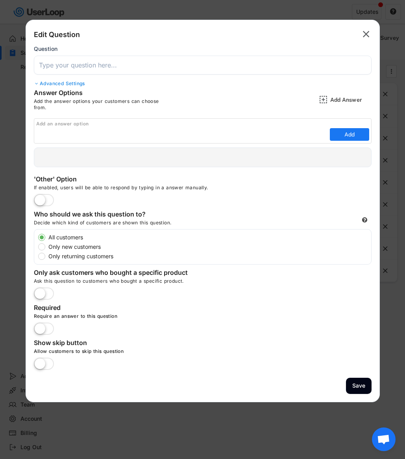
click at [62, 80] on div "Edit Question  Question Advanced Settings Sub Heading" at bounding box center [203, 58] width 338 height 61
click at [65, 84] on div "Advanced Settings" at bounding box center [203, 83] width 338 height 6
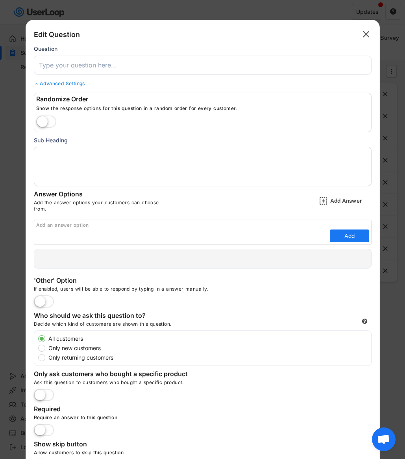
click at [75, 80] on div "Edit Question  Question Advanced Settings Randomize Order Show the response op…" at bounding box center [203, 109] width 338 height 162
click at [77, 82] on div "Advanced Settings" at bounding box center [203, 83] width 338 height 6
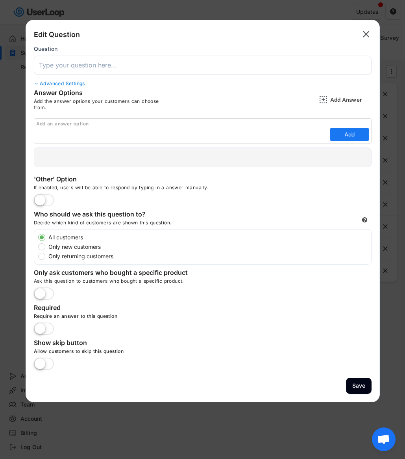
click at [359, 32] on div "" at bounding box center [364, 34] width 15 height 13
click at [362, 32] on icon "" at bounding box center [366, 34] width 11 height 13
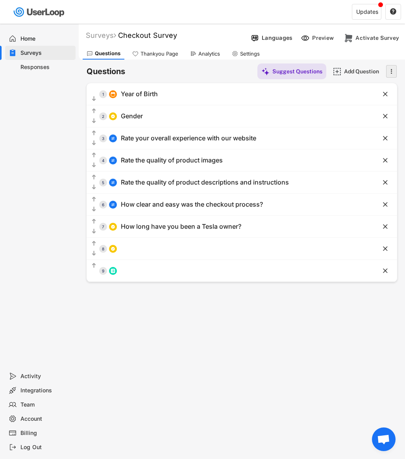
click at [390, 70] on icon "" at bounding box center [392, 71] width 8 height 12
click at [362, 69] on div "Add Question" at bounding box center [363, 71] width 39 height 7
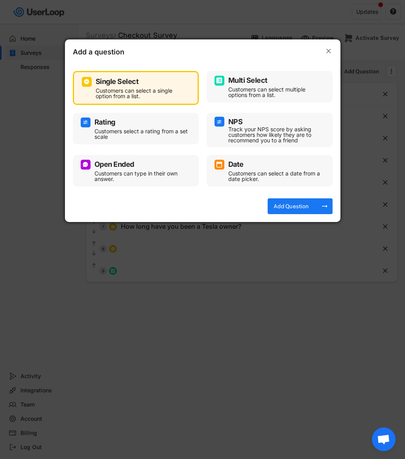
click at [262, 73] on div "Multi Select Customers can select multiple options from a list." at bounding box center [270, 87] width 126 height 32
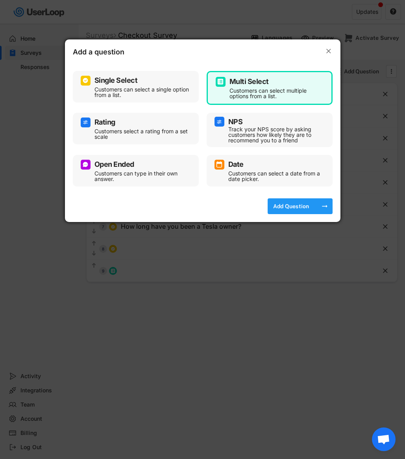
click at [291, 203] on div "Add Question" at bounding box center [291, 206] width 39 height 7
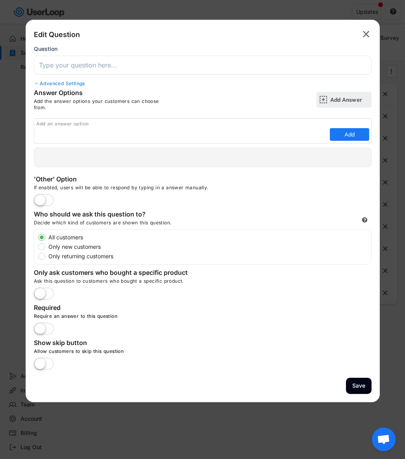
click at [325, 99] on img at bounding box center [324, 99] width 8 height 8
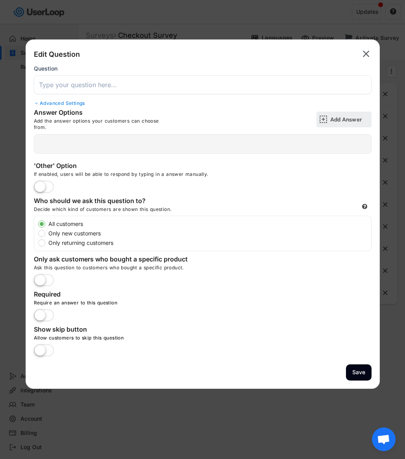
click at [330, 118] on div "Add Answer" at bounding box center [344, 120] width 55 height 16
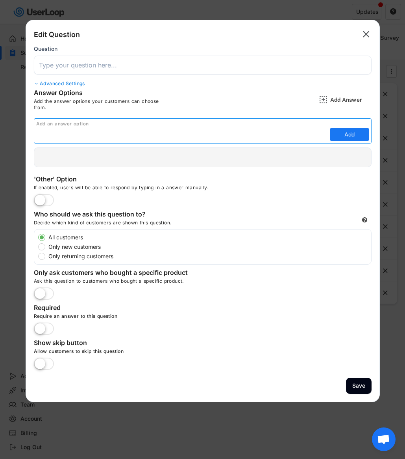
click at [364, 33] on text "" at bounding box center [366, 33] width 7 height 11
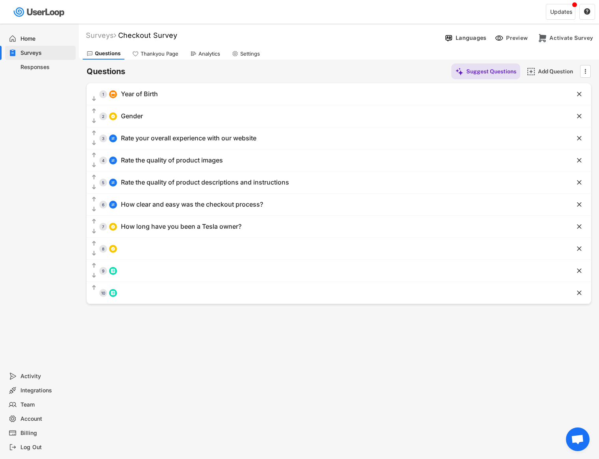
click at [15, 69] on div "Responses" at bounding box center [40, 67] width 71 height 14
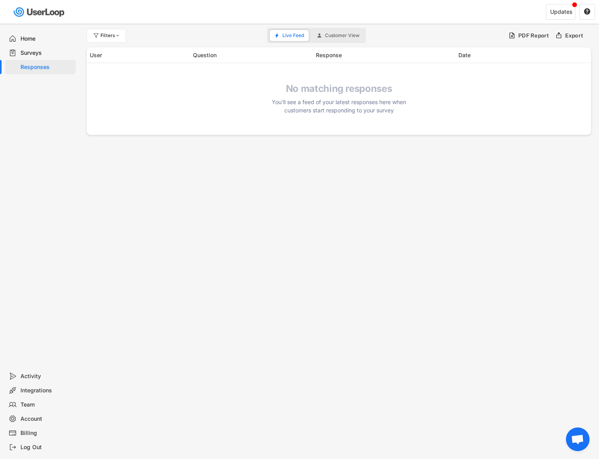
click at [41, 55] on div "Surveys" at bounding box center [46, 52] width 52 height 7
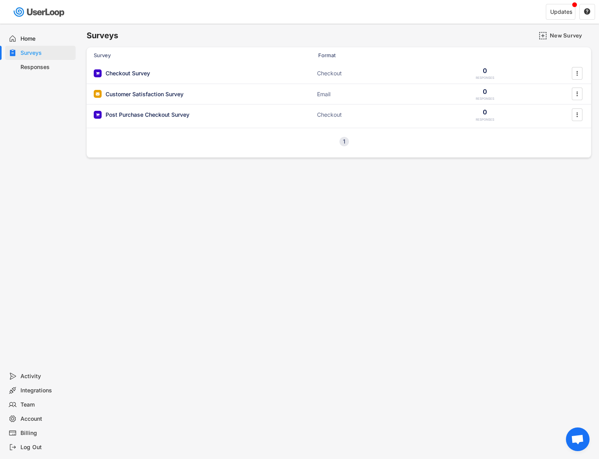
click at [437, 27] on div "Surveys New Survey Survey Format Responses Checkout Survey ACTIVE Checkout 0 RE…" at bounding box center [339, 91] width 505 height 134
click at [437, 29] on div "New Survey" at bounding box center [569, 36] width 39 height 16
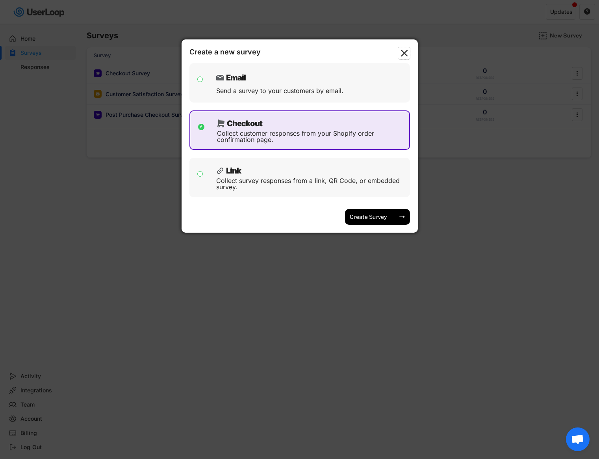
click at [404, 51] on text "" at bounding box center [404, 53] width 7 height 12
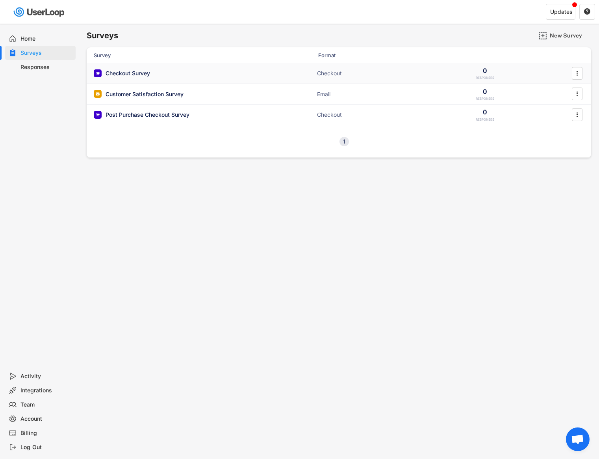
click at [142, 69] on div "Checkout Survey ACTIVE Checkout 0 RESPONSES " at bounding box center [339, 73] width 505 height 20
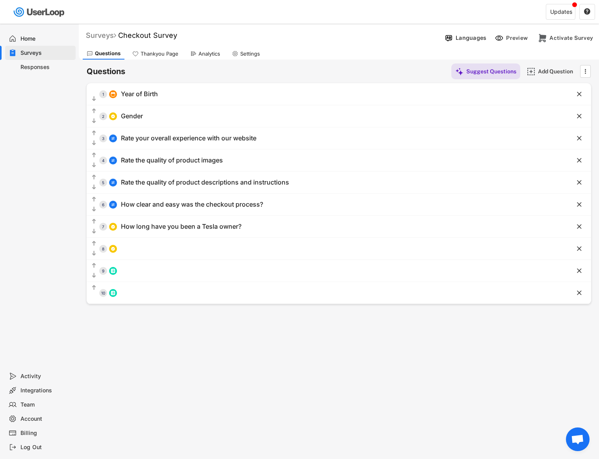
click at [101, 37] on div "Surveys" at bounding box center [101, 35] width 30 height 9
